Goal: Manage account settings

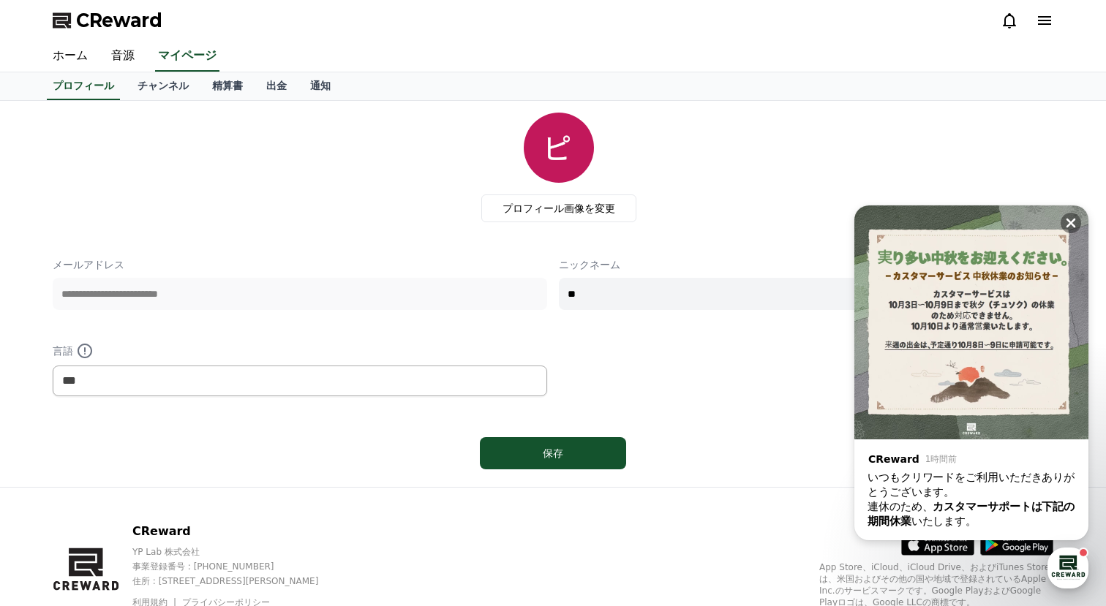
click at [1064, 562] on div "button" at bounding box center [1068, 568] width 41 height 41
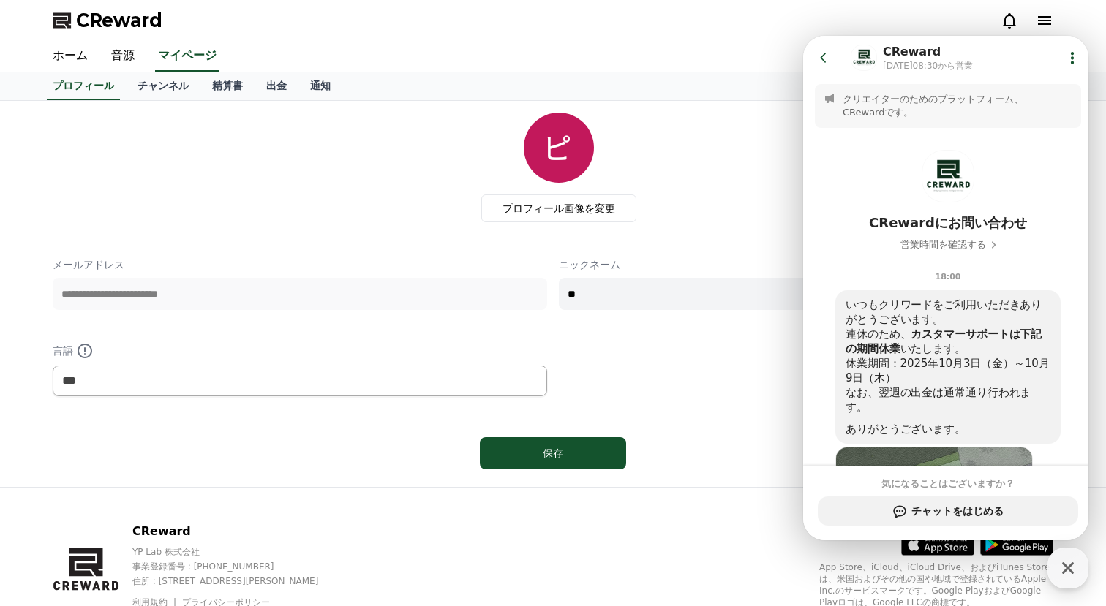
click at [823, 60] on icon at bounding box center [823, 58] width 6 height 10
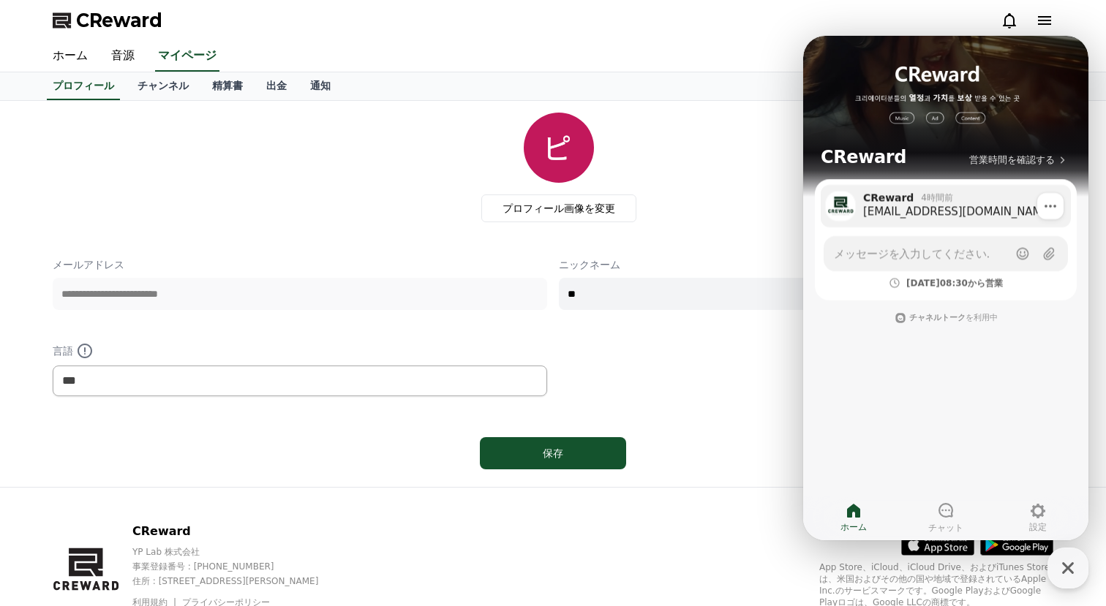
click at [936, 217] on div "[EMAIL_ADDRESS][DOMAIN_NAME]" at bounding box center [962, 211] width 198 height 15
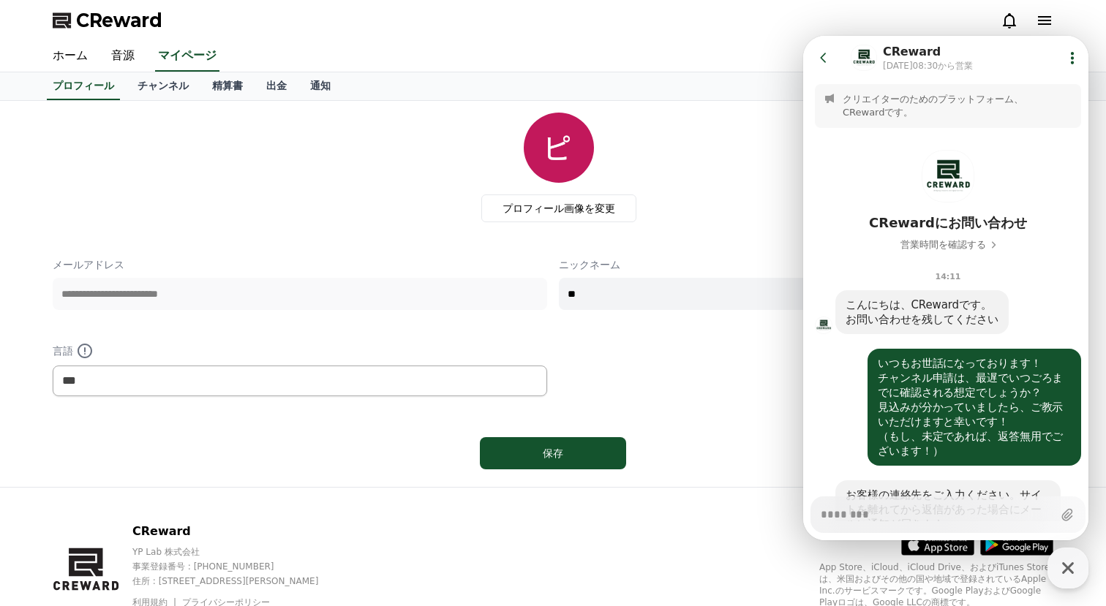
type textarea "*"
click at [826, 59] on icon at bounding box center [823, 57] width 15 height 15
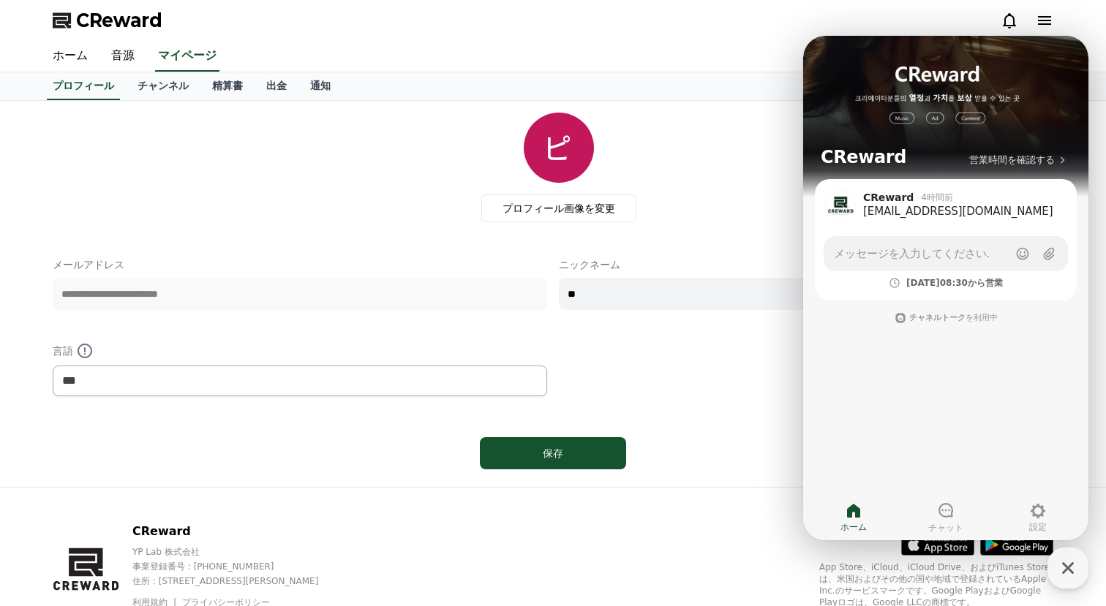
click at [671, 151] on div "プロフィール画像を変更" at bounding box center [558, 168] width 989 height 110
click at [150, 92] on link "チャンネル" at bounding box center [163, 86] width 75 height 28
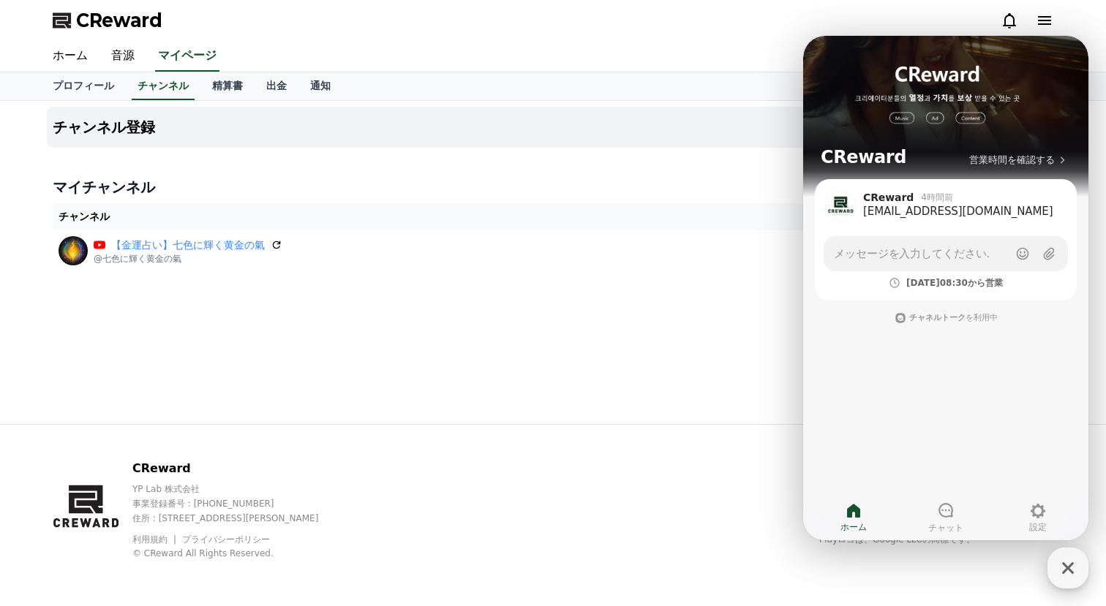
click at [1069, 562] on icon "button" at bounding box center [1068, 568] width 26 height 26
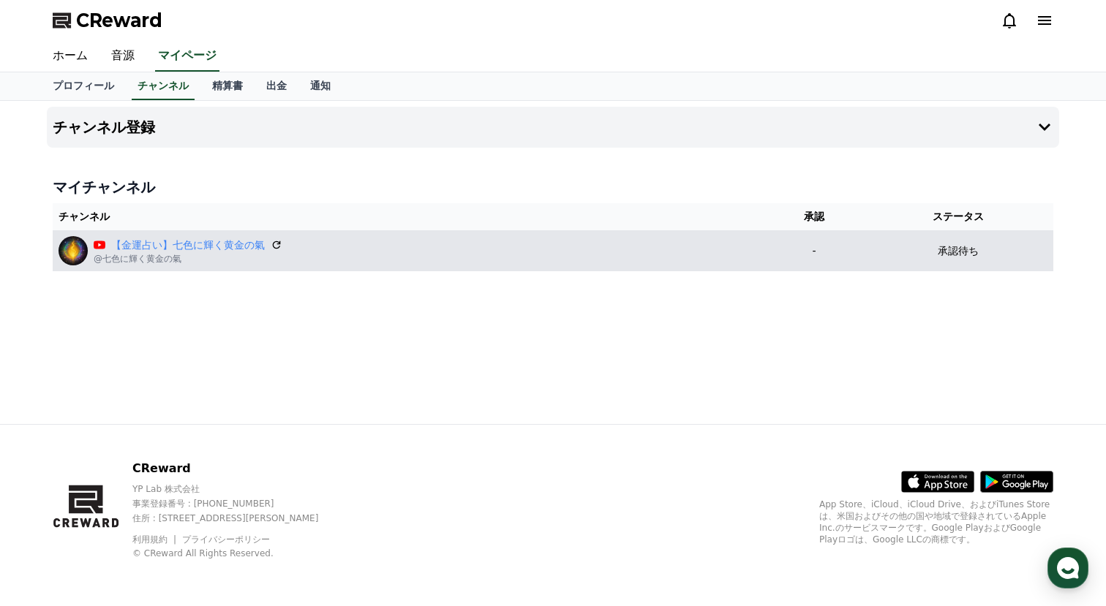
click at [966, 251] on p "承認待ち" at bounding box center [958, 251] width 41 height 15
